Goal: Task Accomplishment & Management: Manage account settings

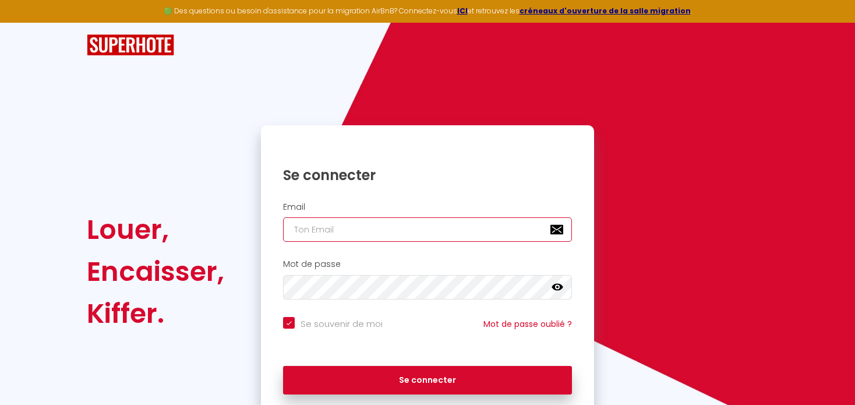
click at [328, 228] on input "email" at bounding box center [427, 229] width 289 height 24
paste input "[EMAIL_ADDRESS][DOMAIN_NAME]"
type input "[EMAIL_ADDRESS][DOMAIN_NAME]"
checkbox input "true"
type input "[EMAIL_ADDRESS][DOMAIN_NAME]"
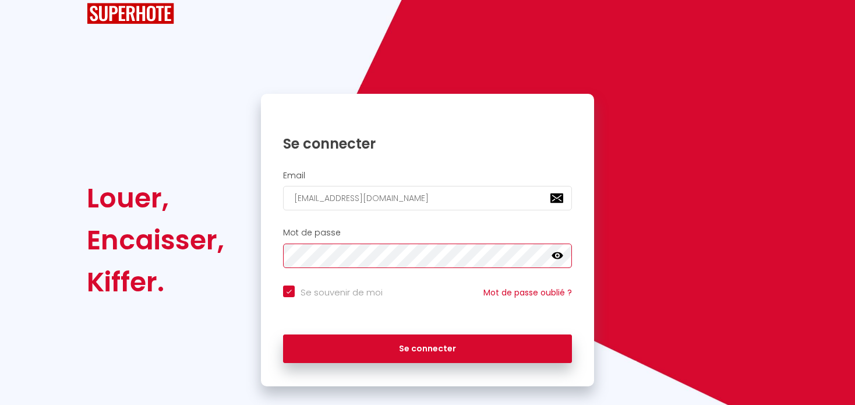
scroll to position [47, 0]
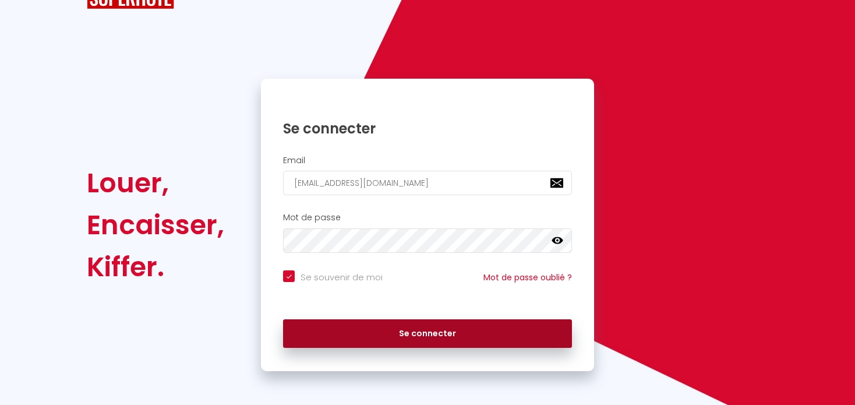
click at [408, 334] on button "Se connecter" at bounding box center [427, 333] width 289 height 29
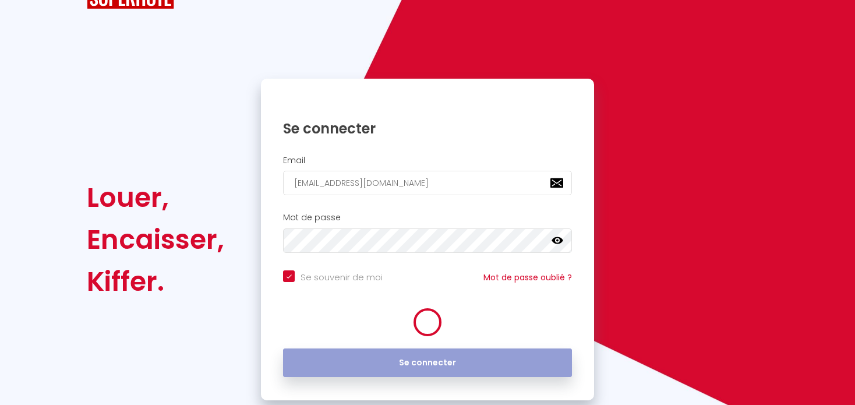
checkbox input "true"
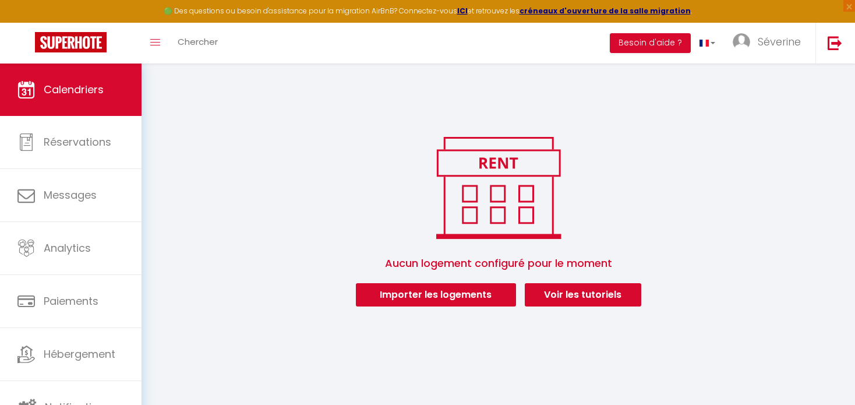
scroll to position [63, 0]
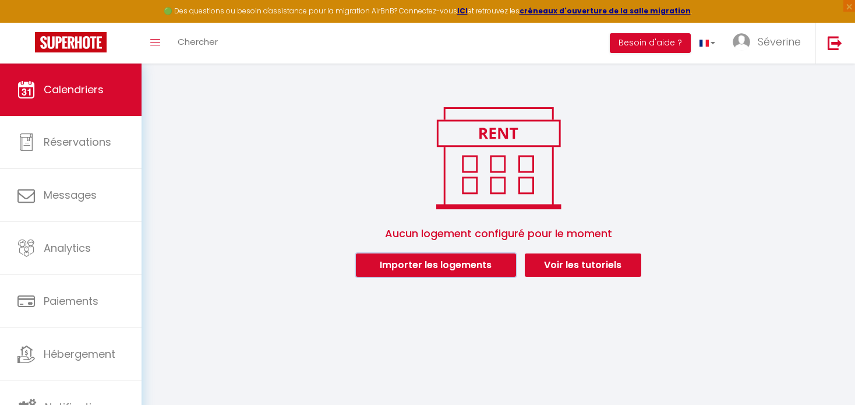
click at [414, 261] on button "Importer les logements" at bounding box center [436, 264] width 160 height 23
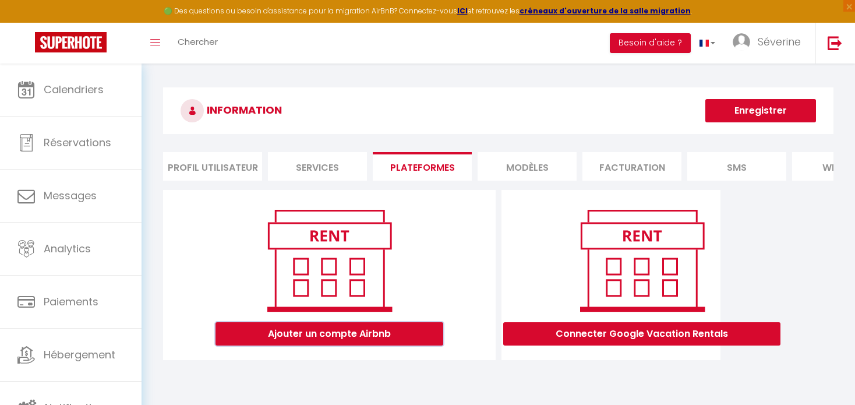
click at [305, 340] on button "Ajouter un compte Airbnb" at bounding box center [330, 333] width 228 height 23
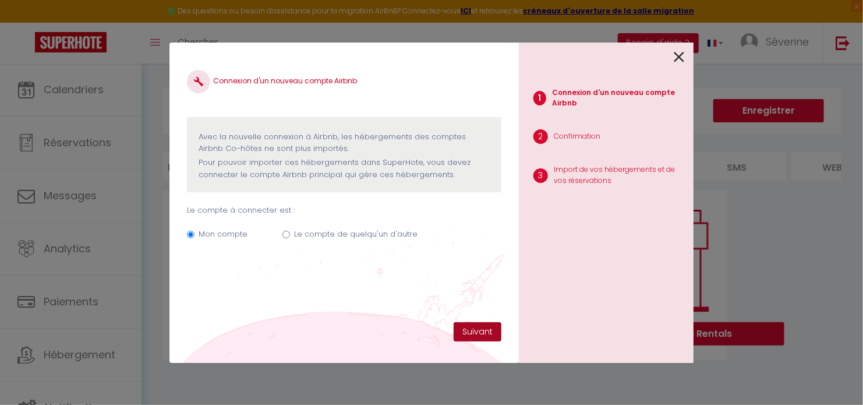
click at [482, 329] on button "Suivant" at bounding box center [478, 332] width 48 height 20
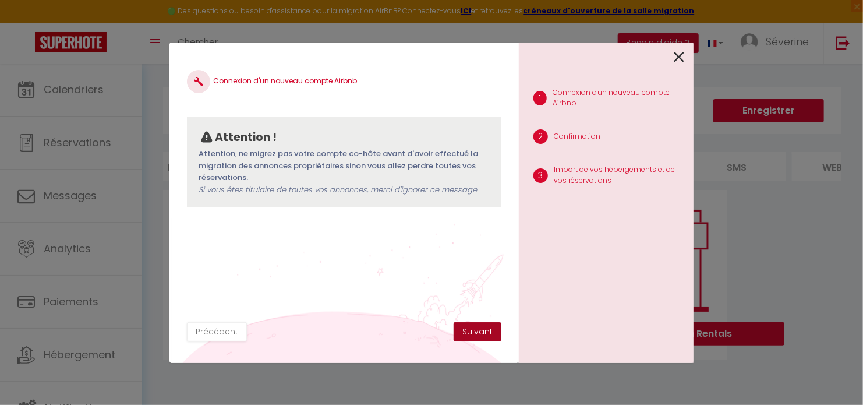
click at [479, 334] on button "Suivant" at bounding box center [478, 332] width 48 height 20
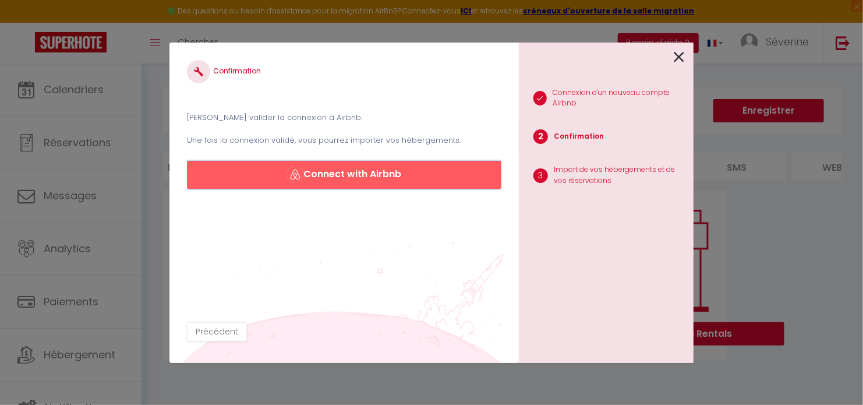
click at [332, 174] on button "Connect with Airbnb" at bounding box center [344, 175] width 315 height 28
click at [365, 172] on button "Connect with Airbnb" at bounding box center [344, 175] width 315 height 28
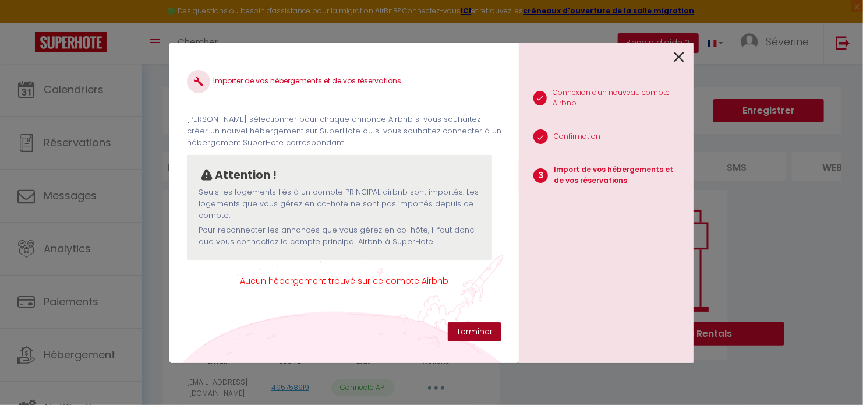
click at [467, 329] on button "Terminer" at bounding box center [475, 332] width 54 height 20
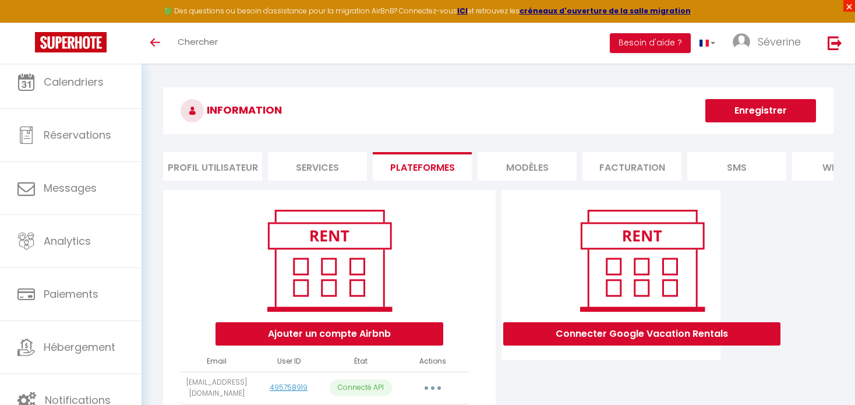
click at [846, 7] on span "×" at bounding box center [849, 6] width 12 height 12
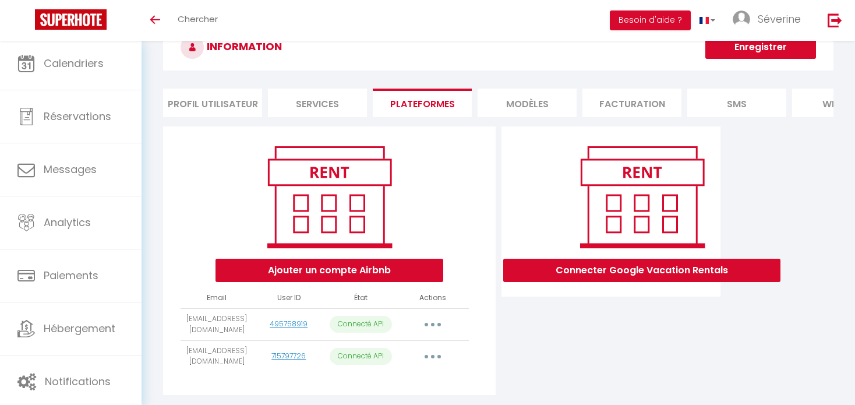
scroll to position [79, 0]
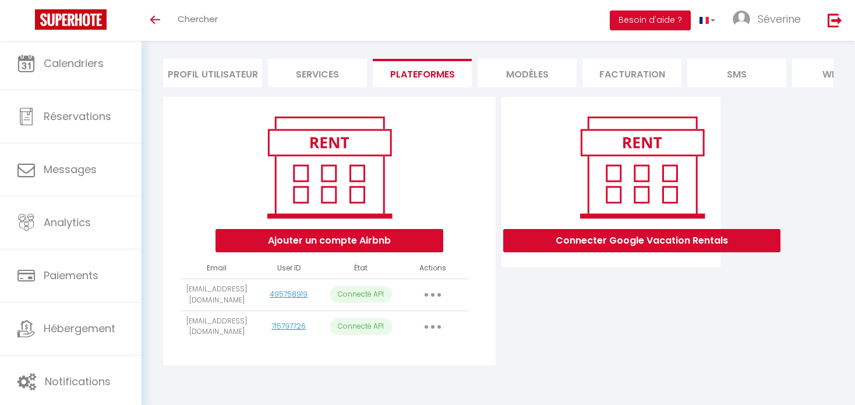
click at [435, 296] on button "button" at bounding box center [432, 294] width 33 height 19
click at [459, 242] on div "Ajouter un compte Airbnb" at bounding box center [329, 181] width 313 height 141
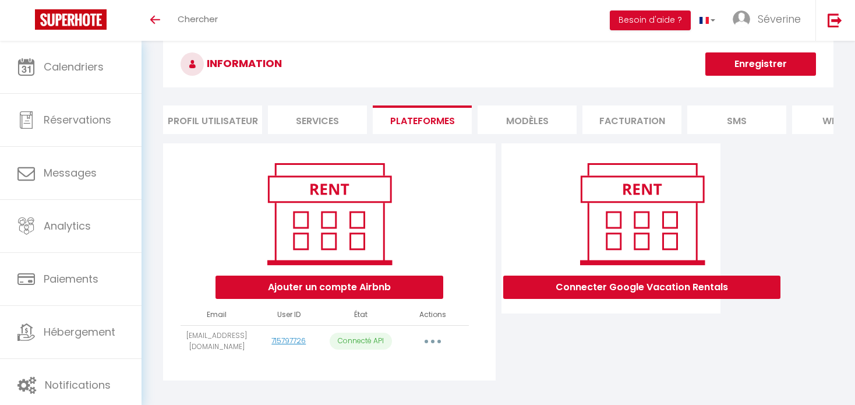
scroll to position [47, 0]
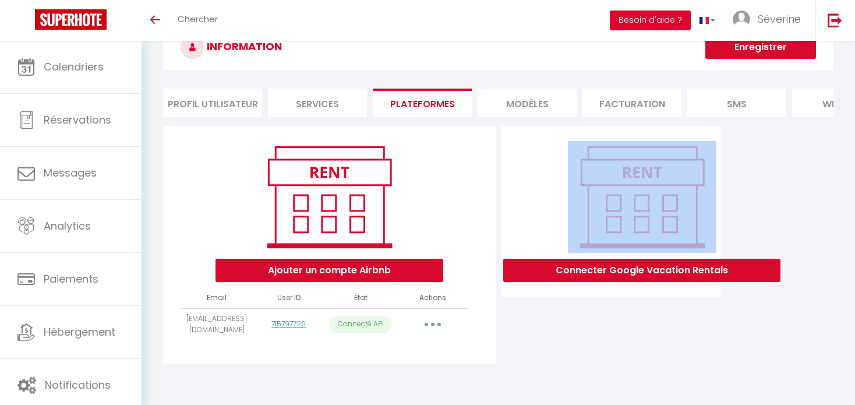
drag, startPoint x: 566, startPoint y: 289, endPoint x: 582, endPoint y: 255, distance: 37.5
click at [582, 261] on div "Connecter Google Vacation Rentals" at bounding box center [611, 248] width 225 height 244
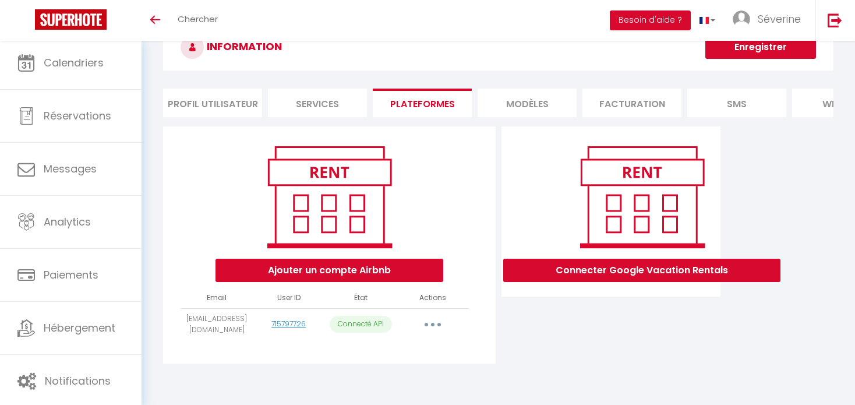
scroll to position [47, 0]
click at [323, 273] on button "Ajouter un compte Airbnb" at bounding box center [330, 270] width 228 height 23
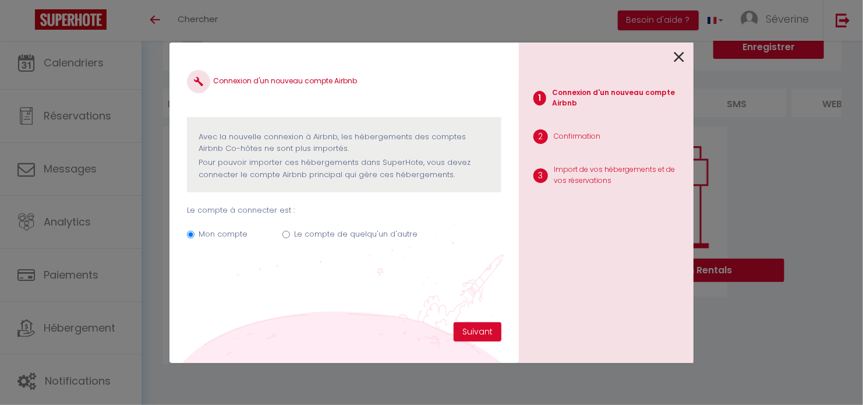
click at [285, 236] on input "Le compte de quelqu'un d'autre" at bounding box center [287, 235] width 8 height 8
radio input "true"
radio input "false"
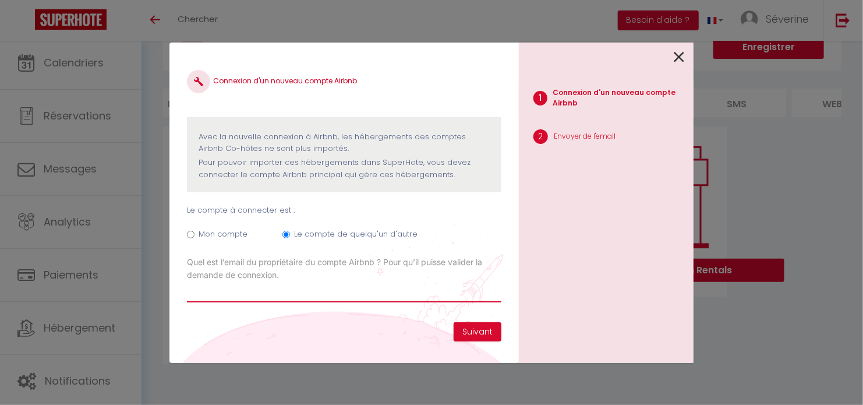
click at [232, 282] on input "Email connexion Airbnb" at bounding box center [344, 291] width 315 height 21
paste input "[EMAIL_ADDRESS][DOMAIN_NAME]"
type input "[EMAIL_ADDRESS][DOMAIN_NAME]"
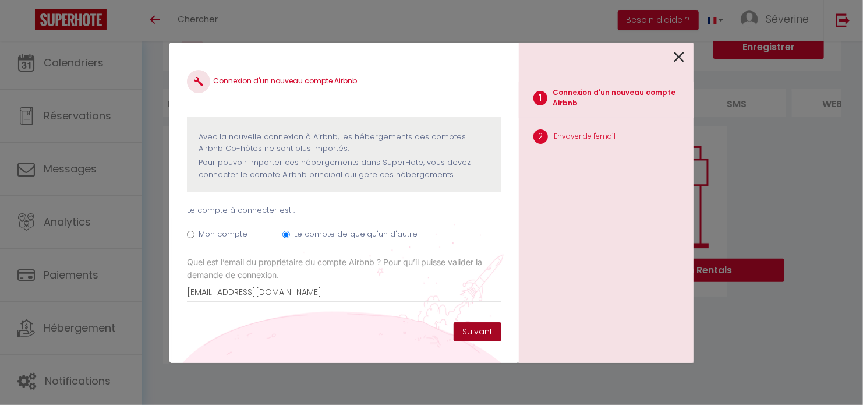
click at [470, 332] on button "Suivant" at bounding box center [478, 332] width 48 height 20
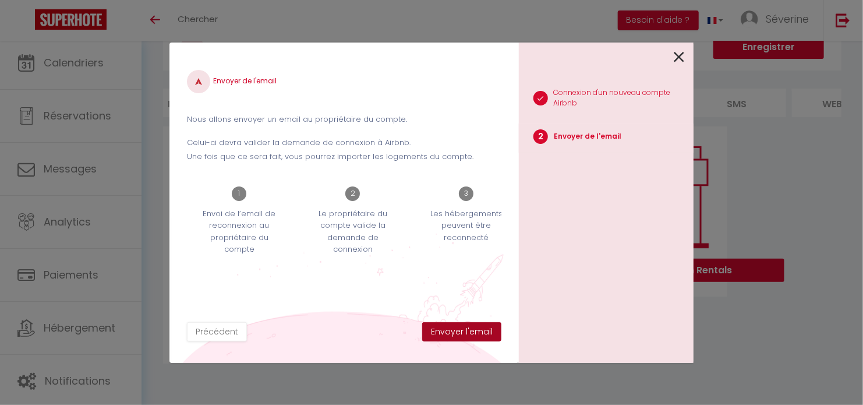
click at [467, 332] on button "Envoyer l'email" at bounding box center [461, 332] width 79 height 20
